Goal: Task Accomplishment & Management: Complete application form

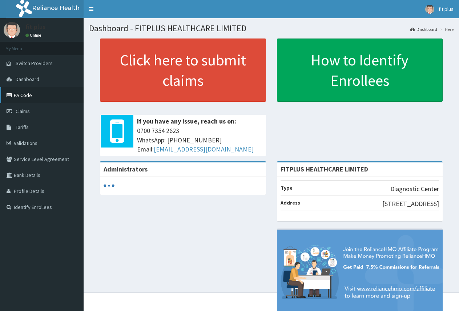
click at [31, 93] on link "PA Code" at bounding box center [42, 95] width 84 height 16
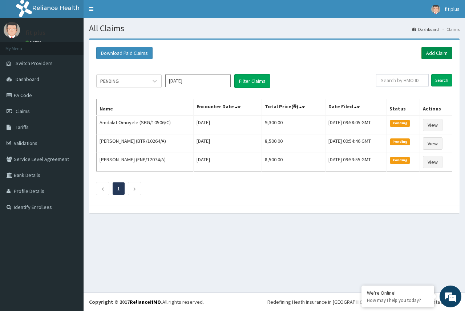
click at [427, 56] on link "Add Claim" at bounding box center [437, 53] width 31 height 12
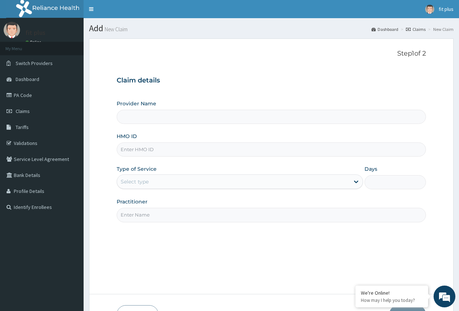
type input "FITPLUS HEALTHCARE LIMITED"
click at [130, 149] on input "HMO ID" at bounding box center [271, 149] width 309 height 14
paste input "zzn/10051/a"
type input "zzn/10051/a"
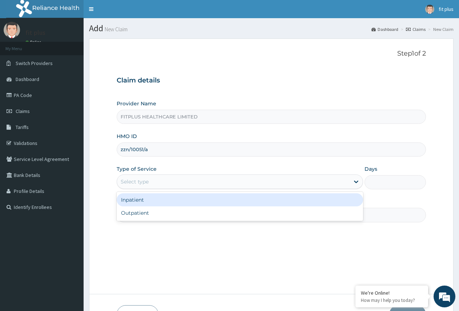
click at [142, 182] on div "Select type" at bounding box center [135, 181] width 28 height 7
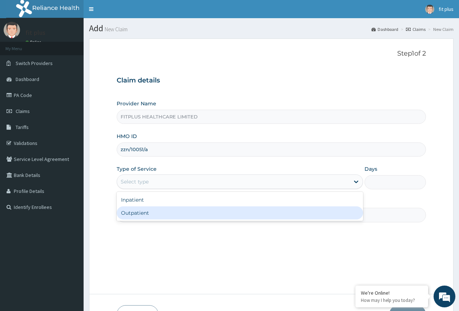
click at [148, 212] on div "Outpatient" at bounding box center [240, 212] width 246 height 13
type input "1"
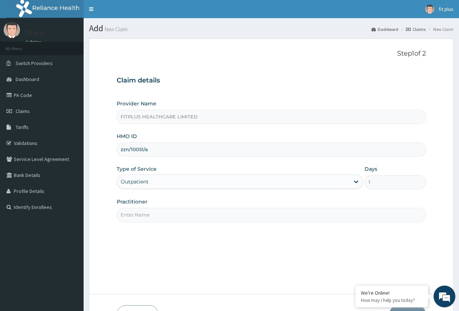
click at [152, 217] on input "Practitioner" at bounding box center [271, 215] width 309 height 14
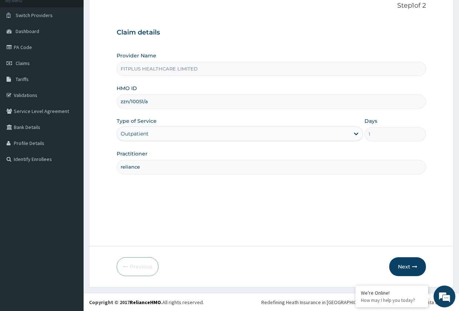
scroll to position [48, 0]
type input "reliance"
click at [396, 261] on button "Next" at bounding box center [407, 266] width 37 height 19
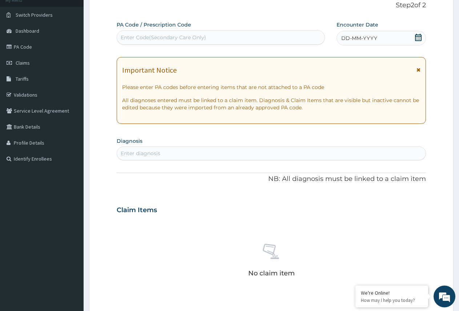
click at [183, 41] on div "Enter Code(Secondary Care Only)" at bounding box center [163, 37] width 85 height 7
click at [158, 36] on div "Enter Code(Secondary Care Only)" at bounding box center [163, 37] width 85 height 7
drag, startPoint x: 158, startPoint y: 36, endPoint x: 136, endPoint y: 35, distance: 22.6
drag, startPoint x: 136, startPoint y: 35, endPoint x: 126, endPoint y: 43, distance: 12.1
click at [126, 43] on div "Enter Code(Secondary Care Only)" at bounding box center [221, 38] width 208 height 12
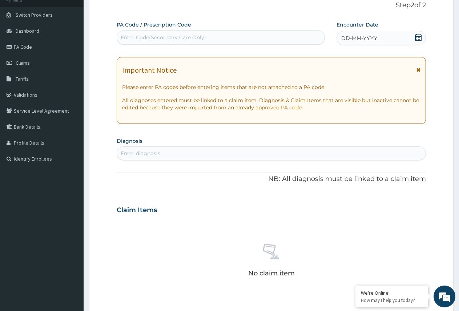
paste input "PA/40F7F3"
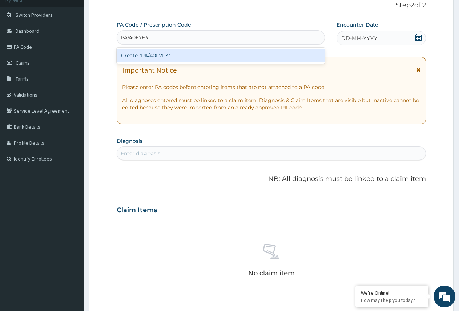
type input "PA/40F7F3"
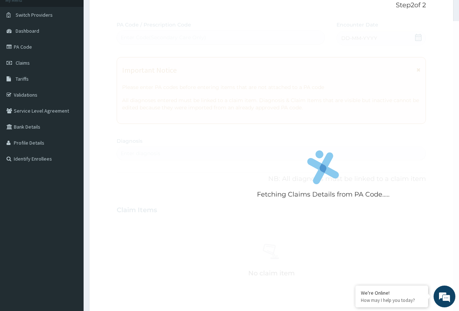
click at [333, 49] on div "Fetching Claims Details from PA Code..... PA Code / Prescription Code Enter Cod…" at bounding box center [271, 209] width 309 height 376
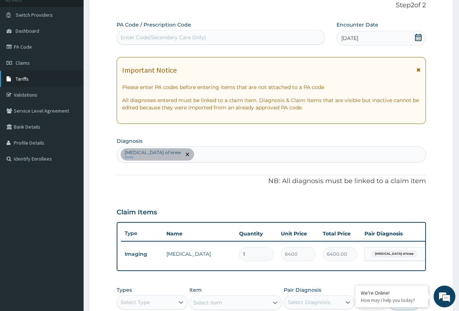
click at [24, 80] on span "Tariffs" at bounding box center [22, 79] width 13 height 7
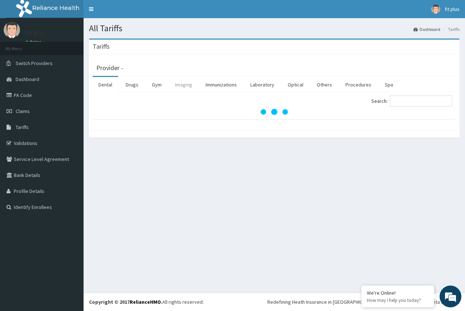
click at [189, 85] on link "Imaging" at bounding box center [183, 84] width 29 height 15
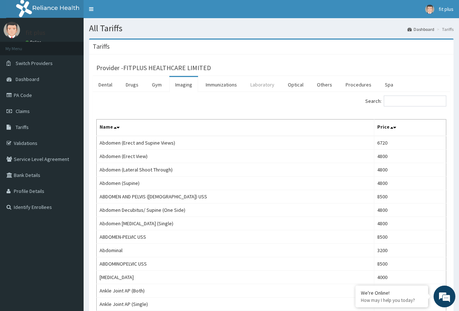
click at [267, 83] on link "Laboratory" at bounding box center [263, 84] width 36 height 15
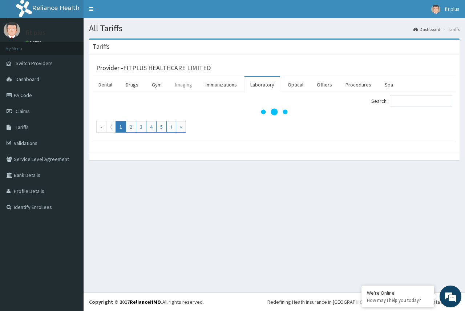
click at [185, 83] on link "Imaging" at bounding box center [183, 84] width 29 height 15
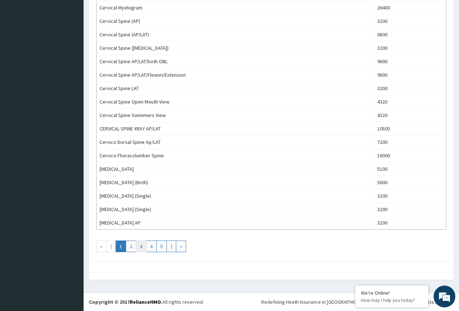
click at [145, 247] on link "3" at bounding box center [141, 247] width 11 height 12
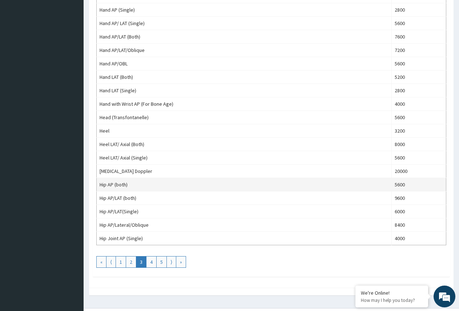
scroll to position [579, 0]
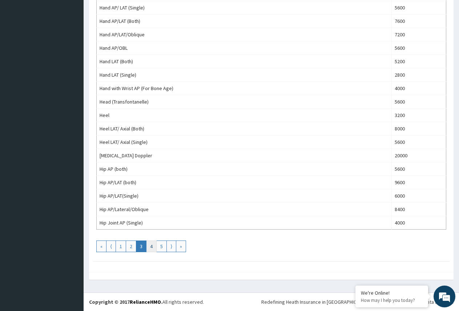
click at [151, 246] on link "4" at bounding box center [151, 247] width 11 height 12
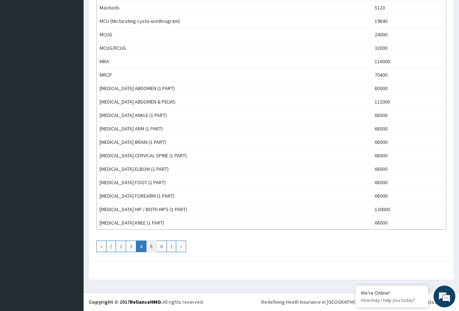
click at [152, 248] on link "5" at bounding box center [151, 247] width 11 height 12
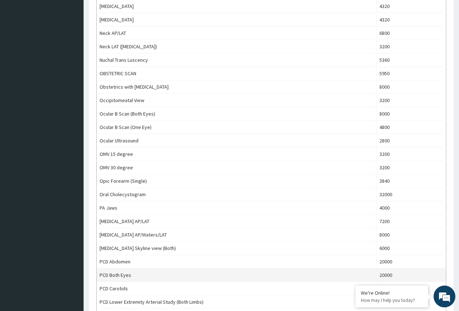
scroll to position [327, 0]
